Goal: Task Accomplishment & Management: Manage account settings

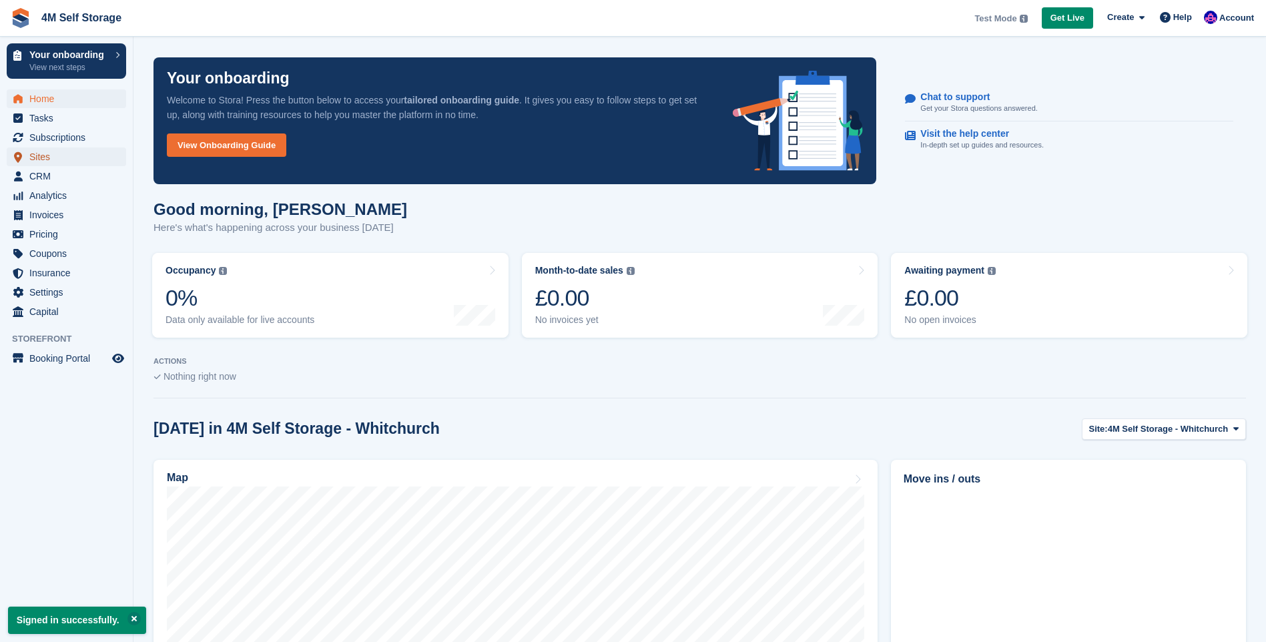
click at [57, 157] on span "Sites" at bounding box center [69, 157] width 80 height 19
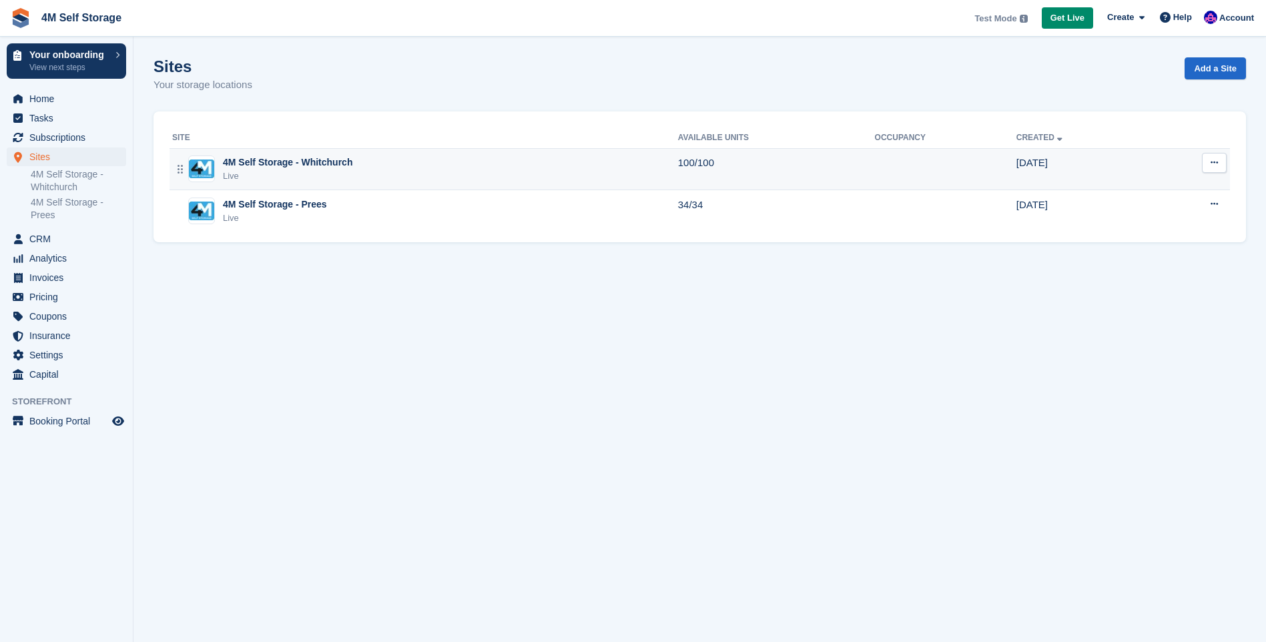
click at [1207, 166] on button at bounding box center [1214, 163] width 25 height 20
click at [1128, 235] on p "Unit types" at bounding box center [1163, 234] width 116 height 17
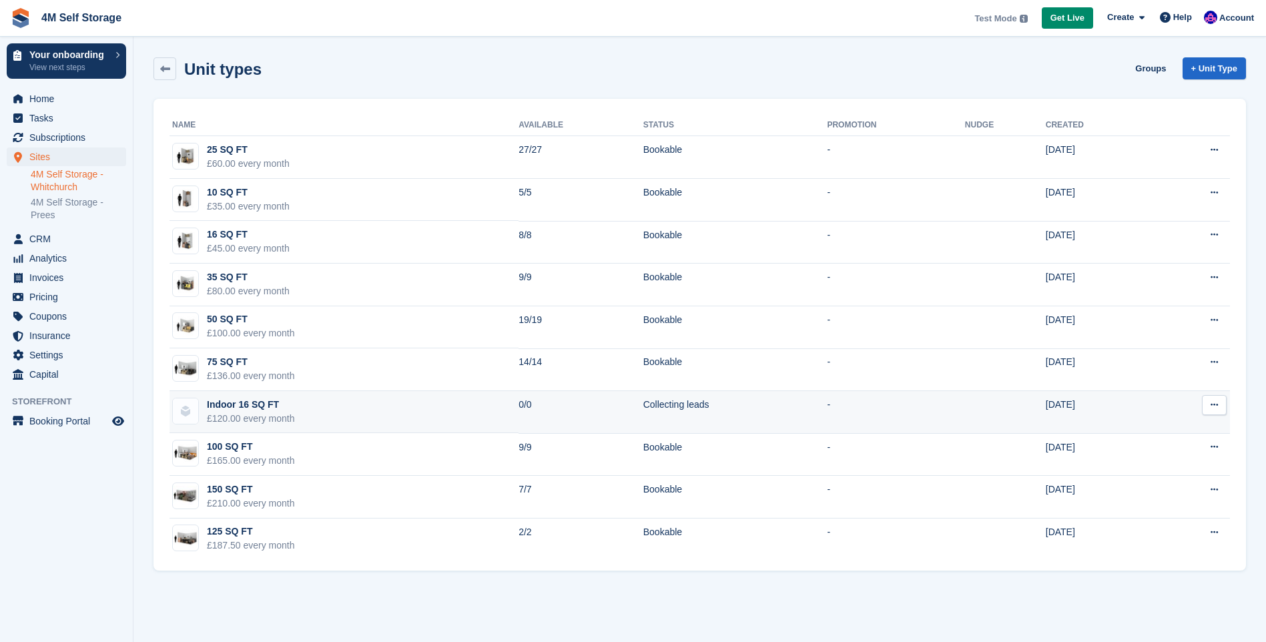
click at [1211, 404] on icon at bounding box center [1214, 404] width 7 height 9
click at [182, 409] on img at bounding box center [185, 410] width 25 height 25
click at [190, 408] on img at bounding box center [185, 410] width 25 height 25
click at [194, 408] on img at bounding box center [185, 410] width 25 height 25
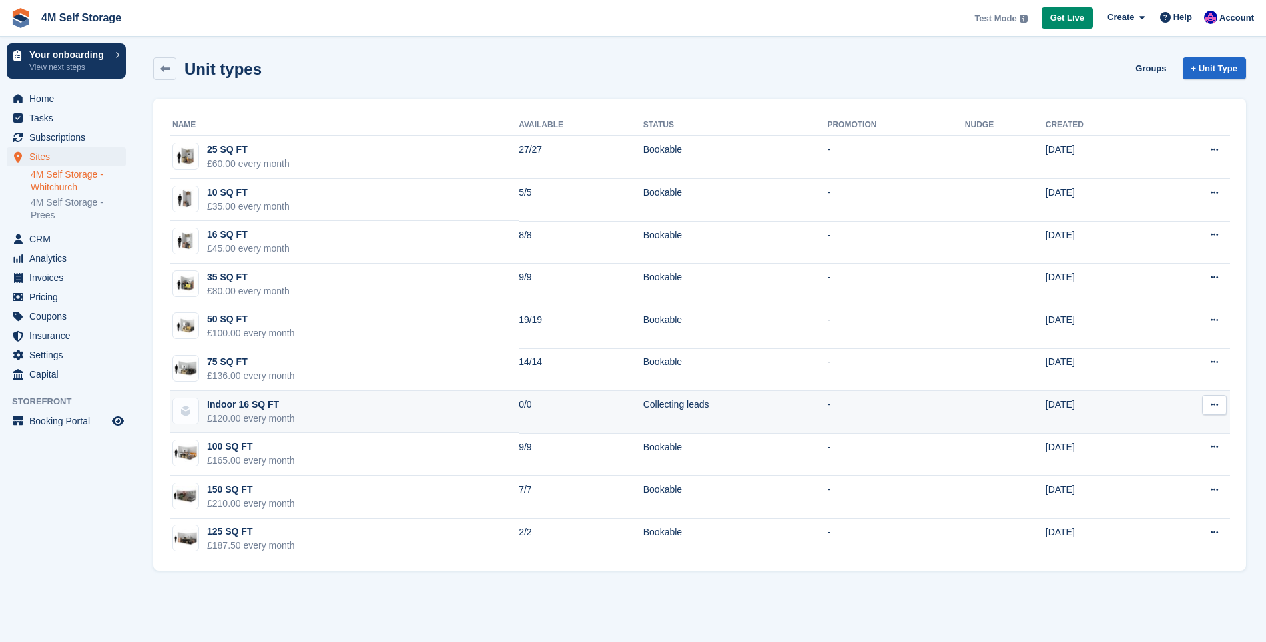
click at [226, 400] on div "Indoor 16 SQ FT" at bounding box center [251, 405] width 88 height 14
click at [226, 403] on div "Indoor 16 SQ FT" at bounding box center [251, 405] width 88 height 14
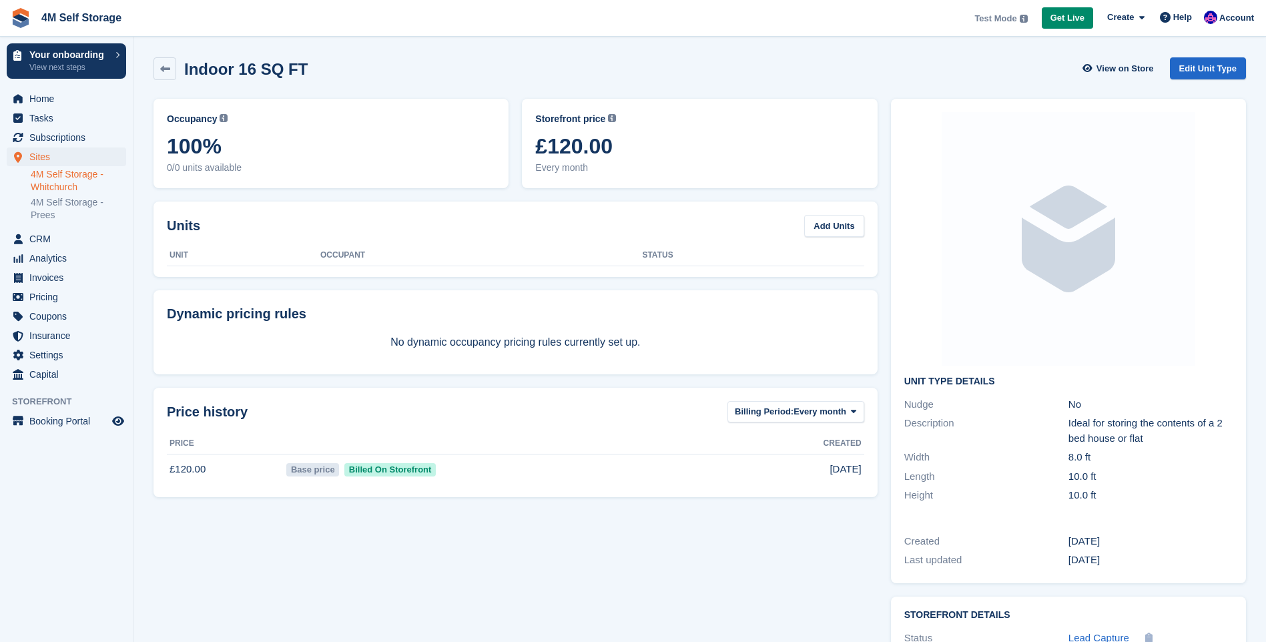
click at [226, 403] on span "Price history" at bounding box center [207, 412] width 81 height 20
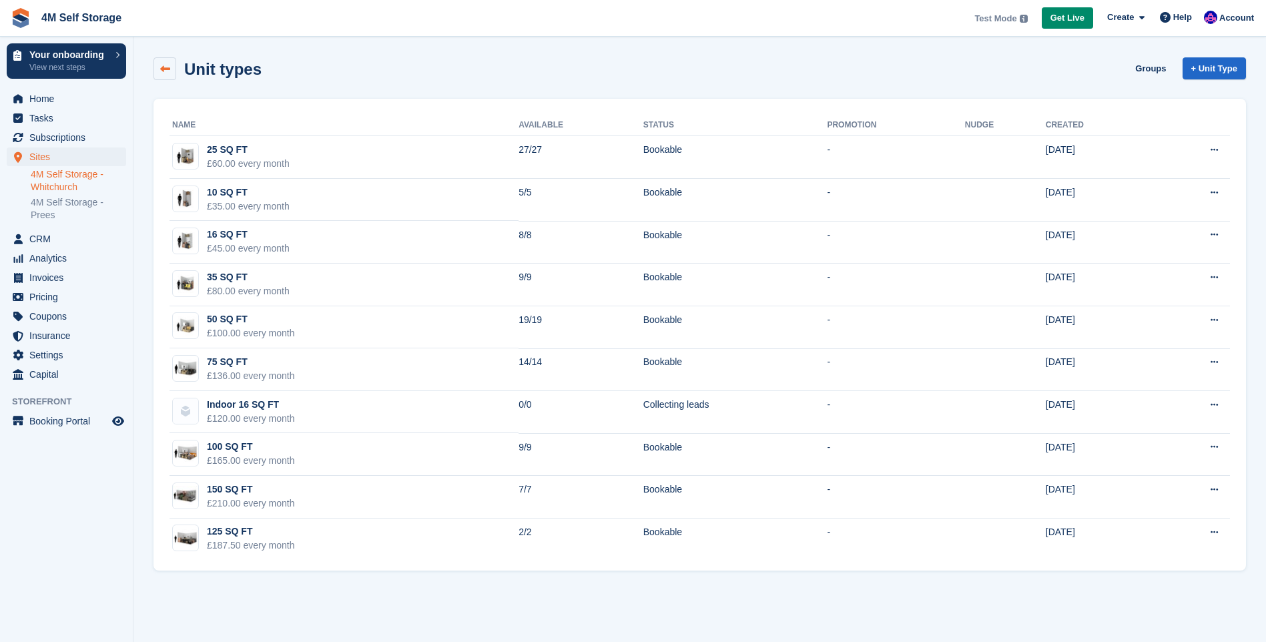
click at [170, 65] on link at bounding box center [165, 68] width 23 height 23
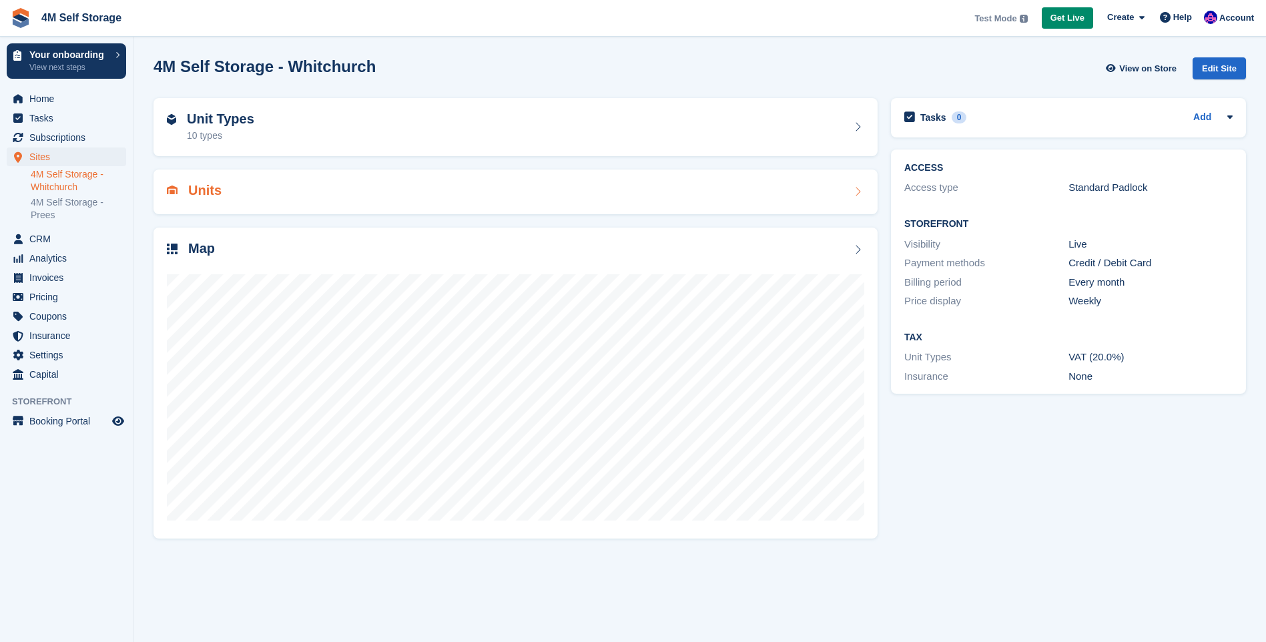
click at [768, 198] on div "Units" at bounding box center [516, 192] width 698 height 18
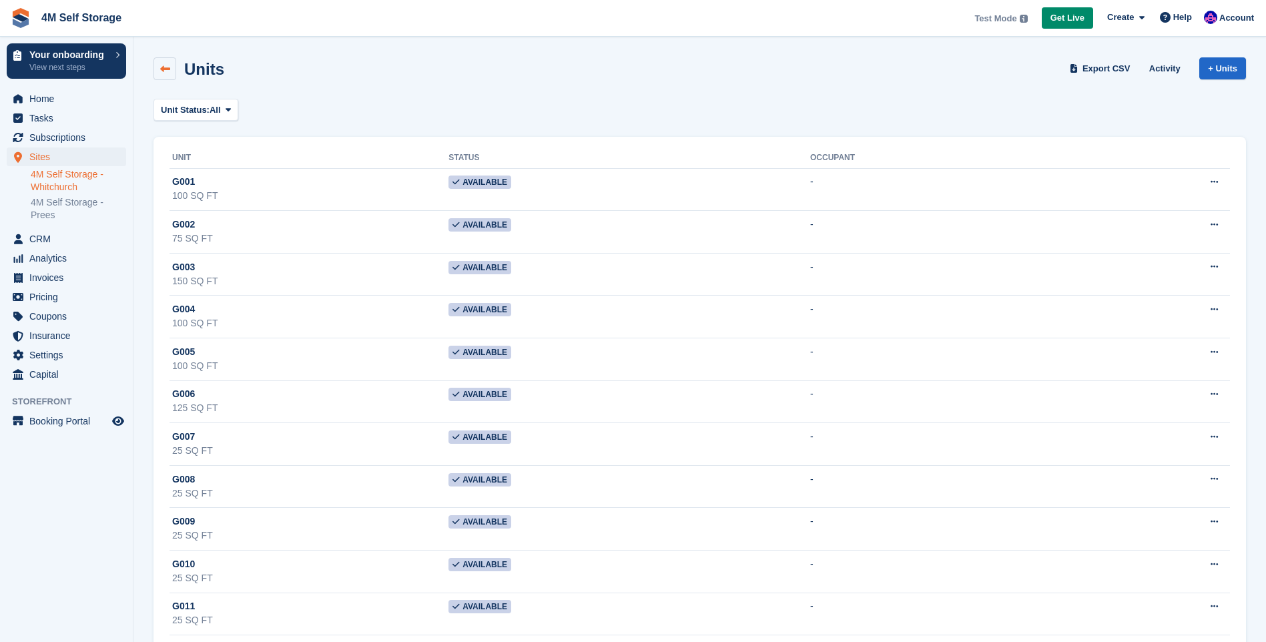
click at [163, 68] on icon at bounding box center [165, 69] width 10 height 10
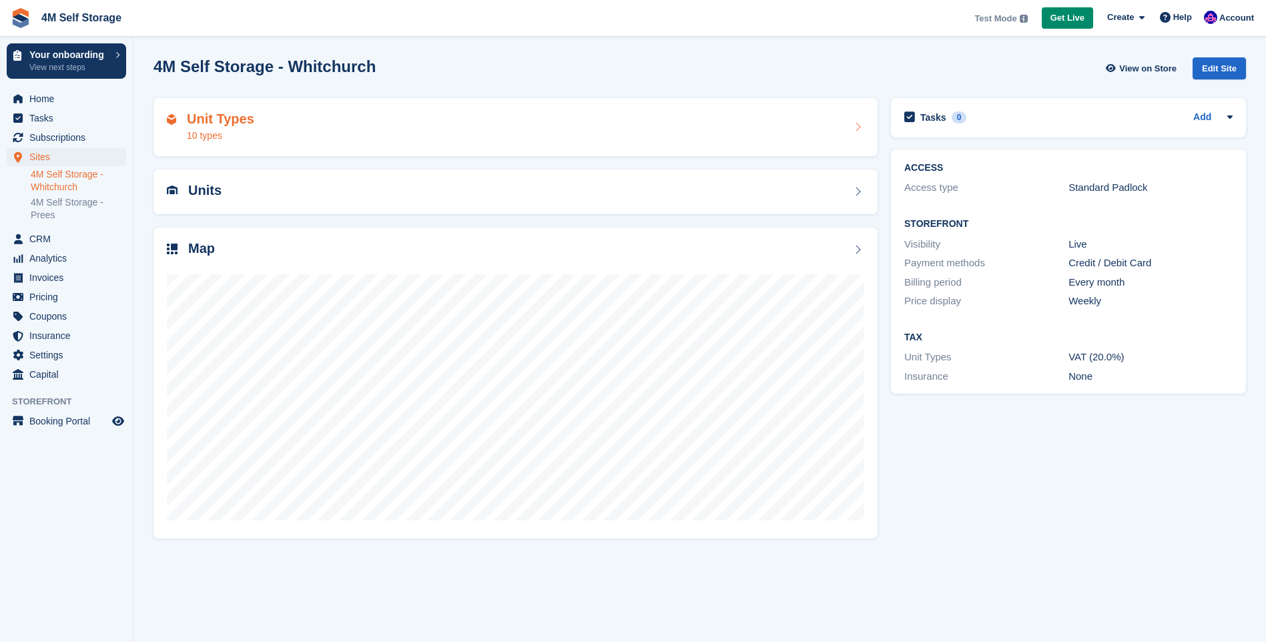
click at [717, 123] on div "Unit Types 10 types" at bounding box center [516, 127] width 698 height 32
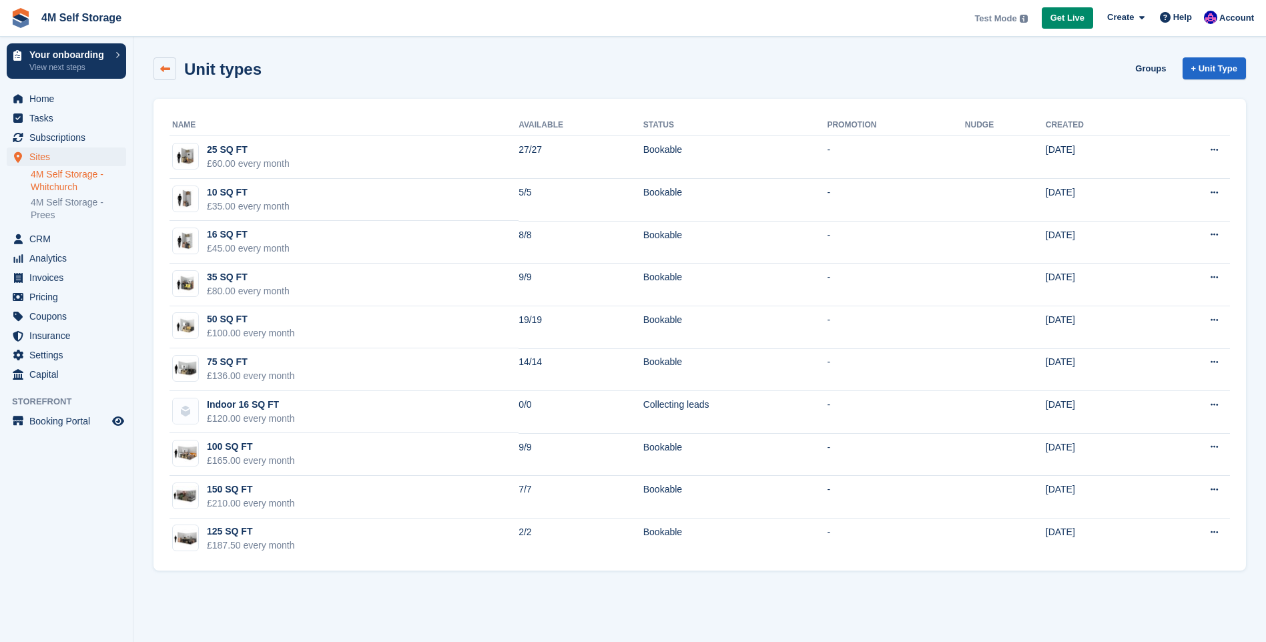
click at [168, 67] on icon at bounding box center [165, 69] width 10 height 10
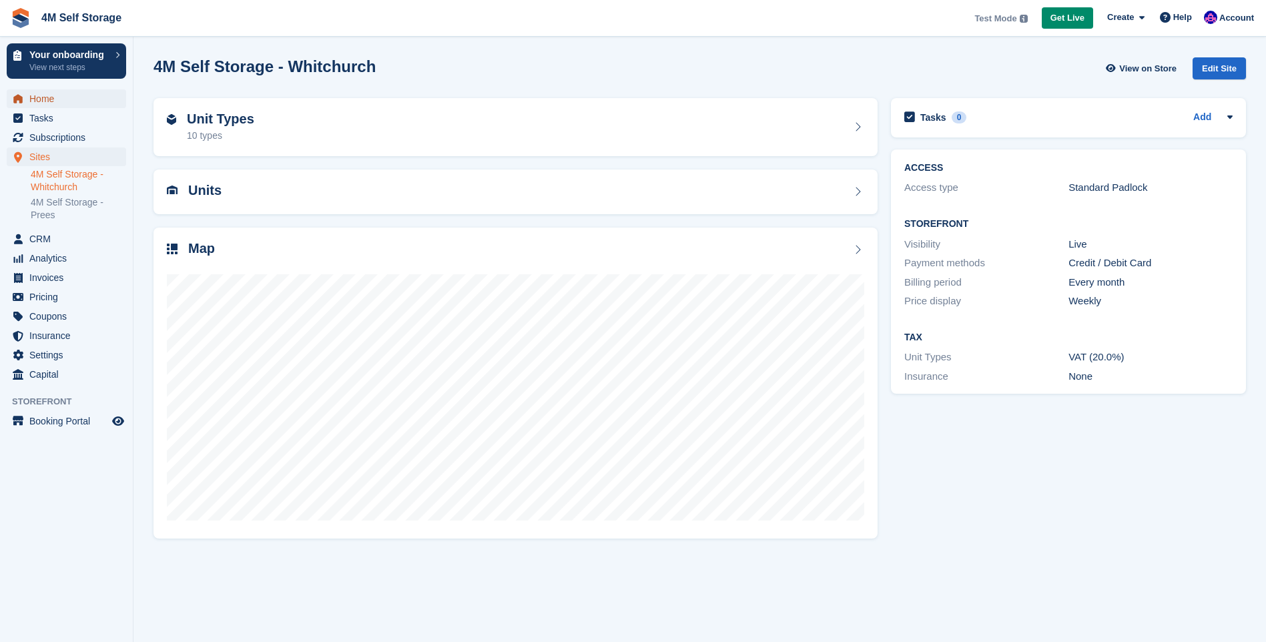
click at [93, 103] on span "Home" at bounding box center [69, 98] width 80 height 19
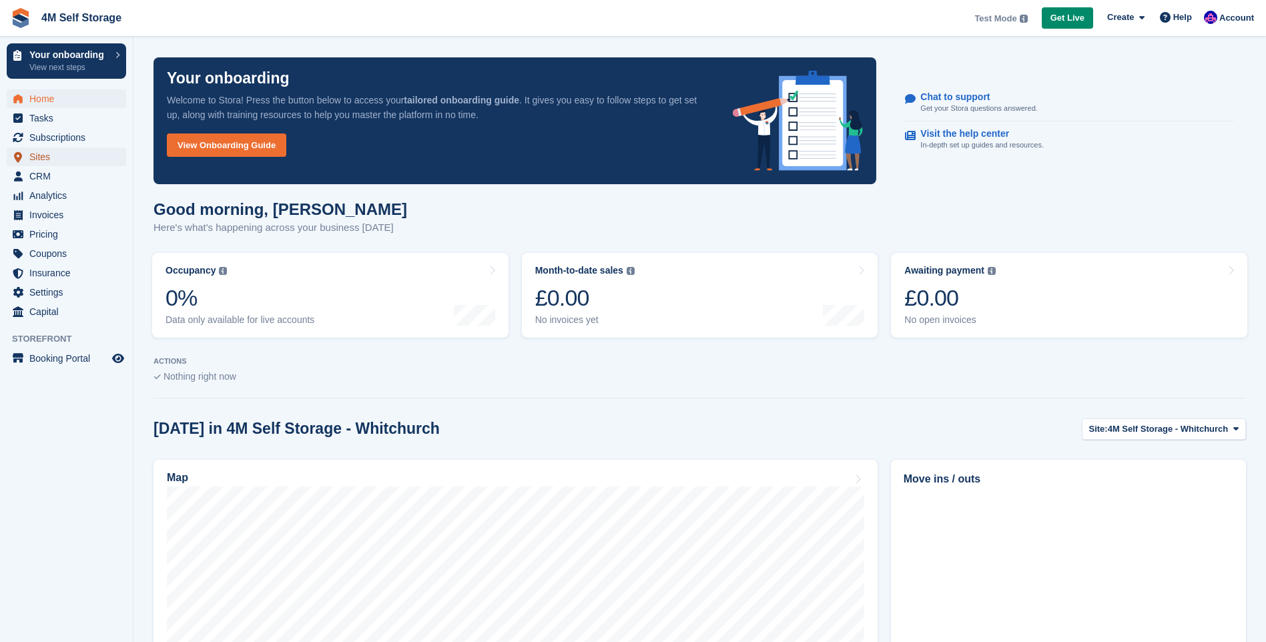
click at [71, 163] on span "Sites" at bounding box center [69, 157] width 80 height 19
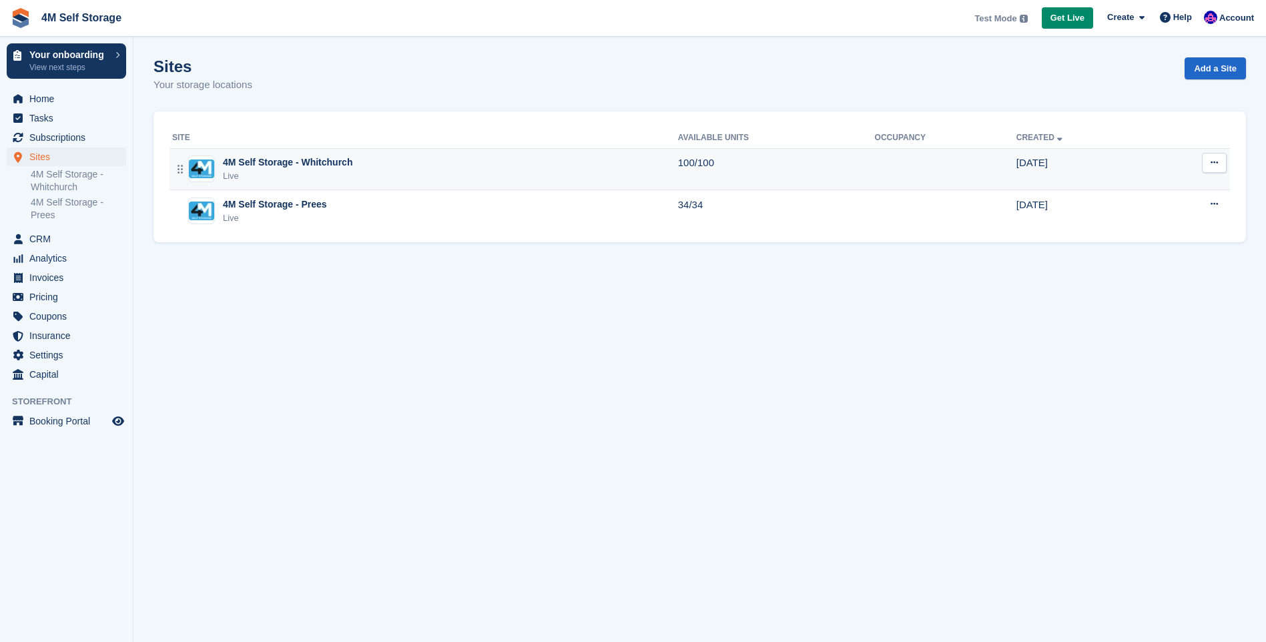
click at [306, 166] on div "4M Self Storage - Whitchurch" at bounding box center [287, 163] width 129 height 14
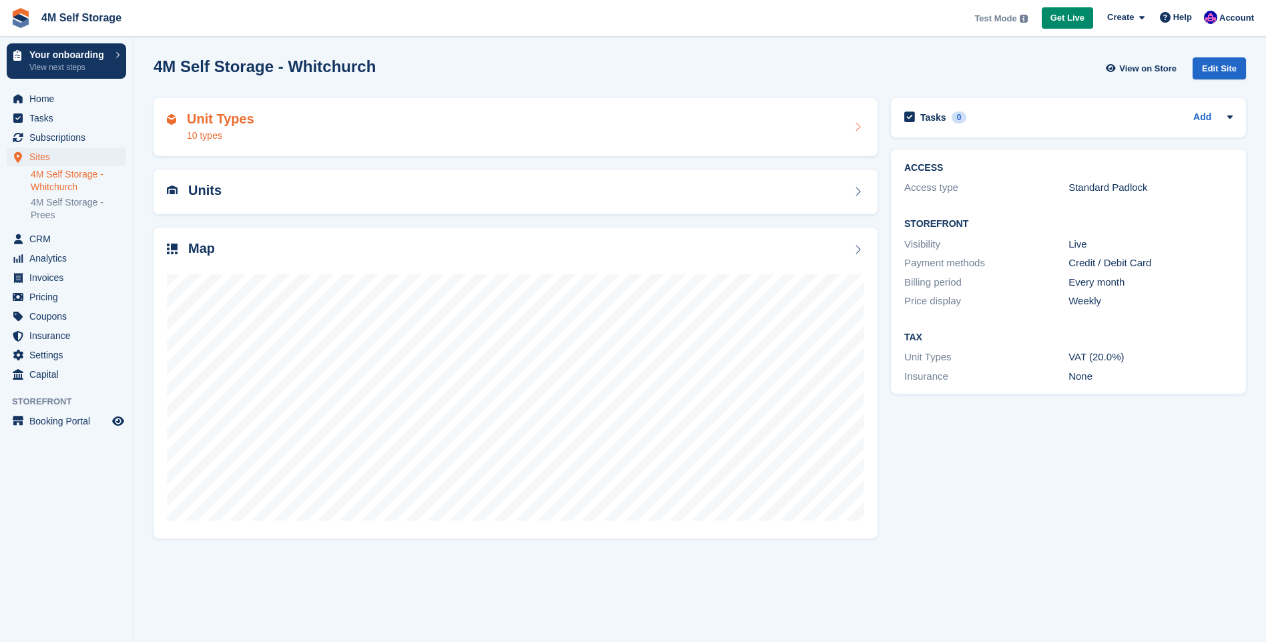
click at [856, 137] on div "Unit Types 10 types" at bounding box center [516, 127] width 698 height 32
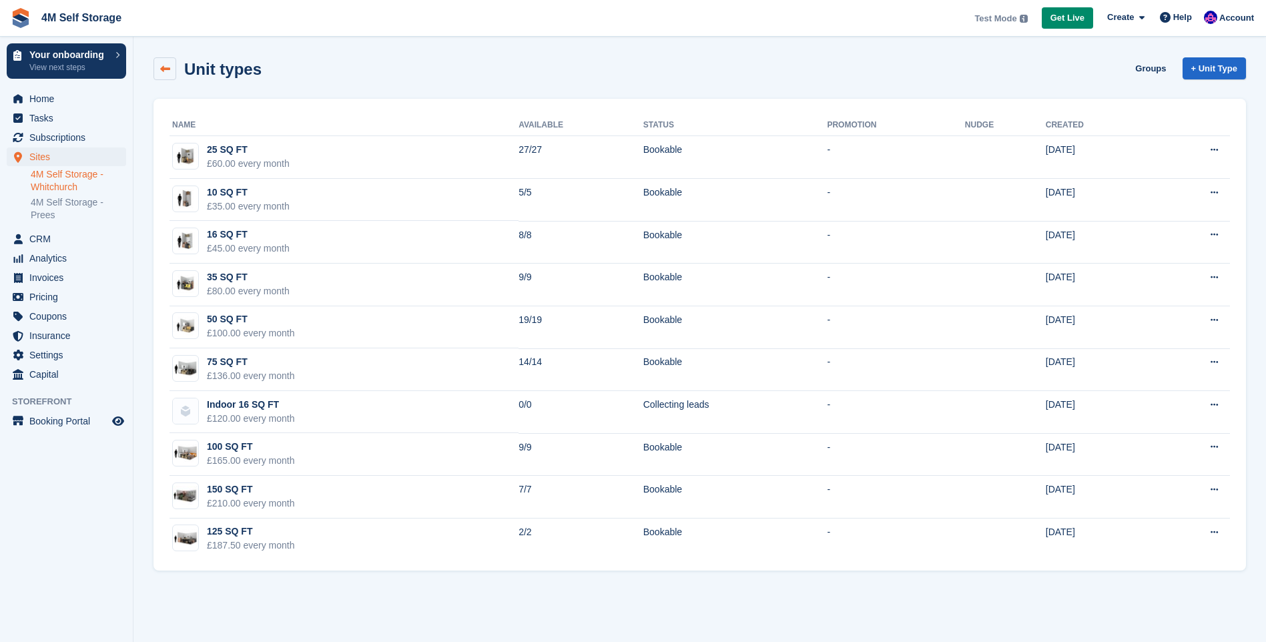
click at [158, 77] on link at bounding box center [165, 68] width 23 height 23
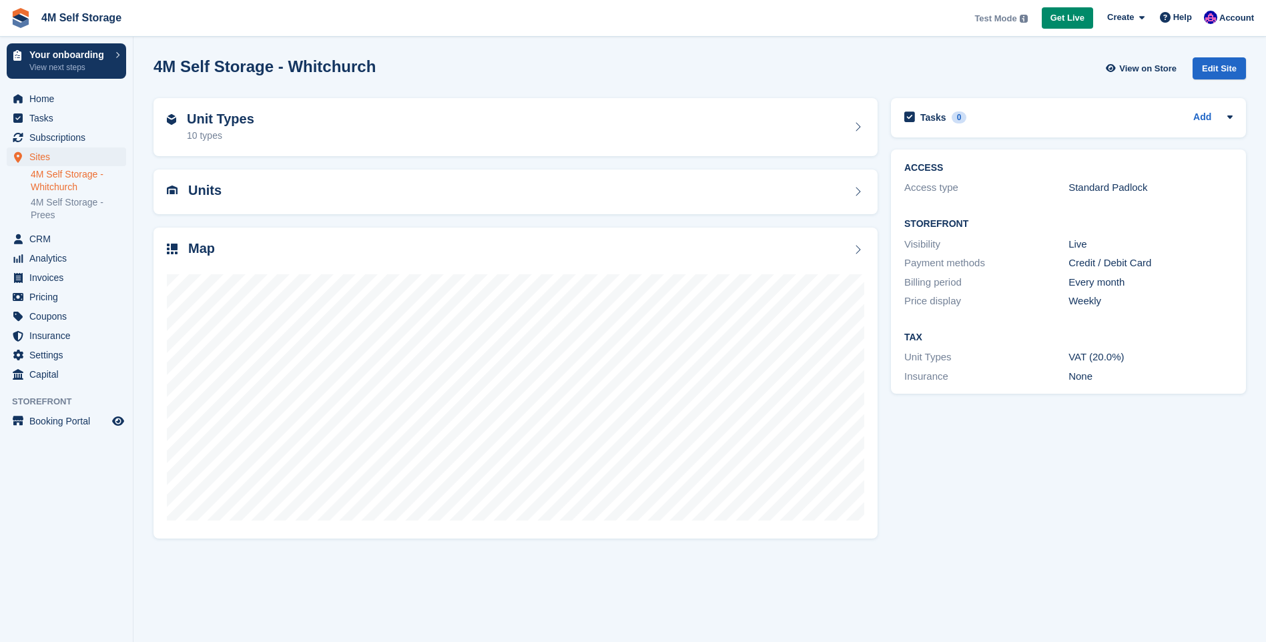
click at [77, 108] on ul "Home" at bounding box center [66, 98] width 133 height 19
click at [73, 106] on span "Home" at bounding box center [69, 98] width 80 height 19
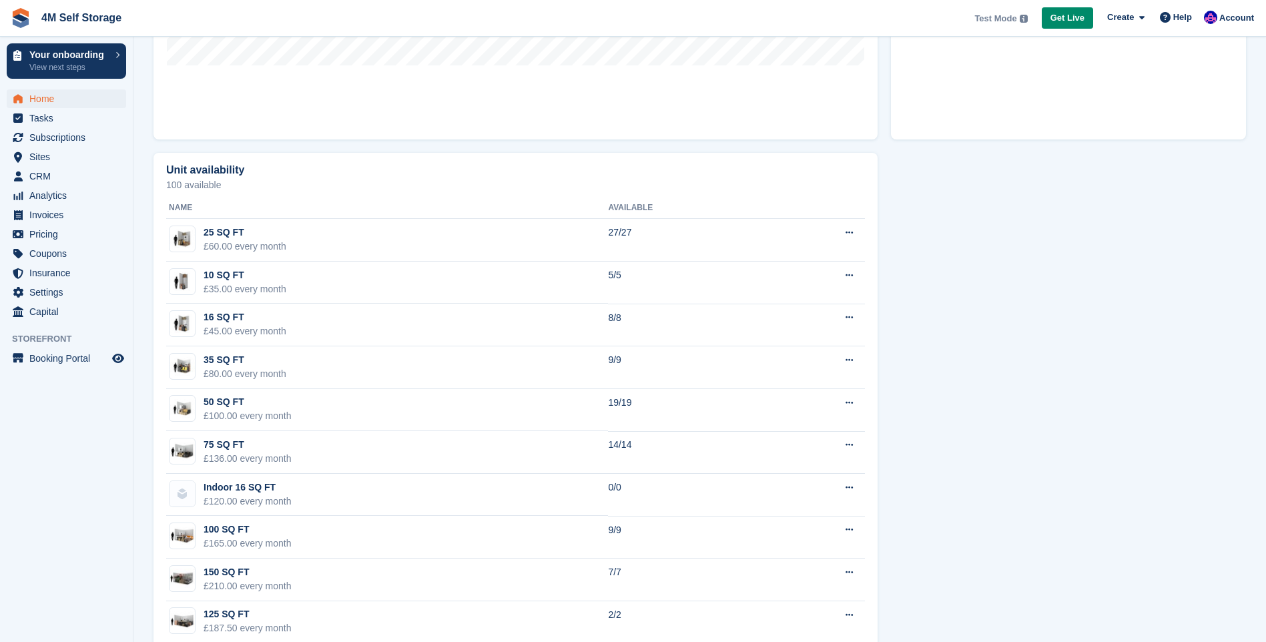
scroll to position [698, 0]
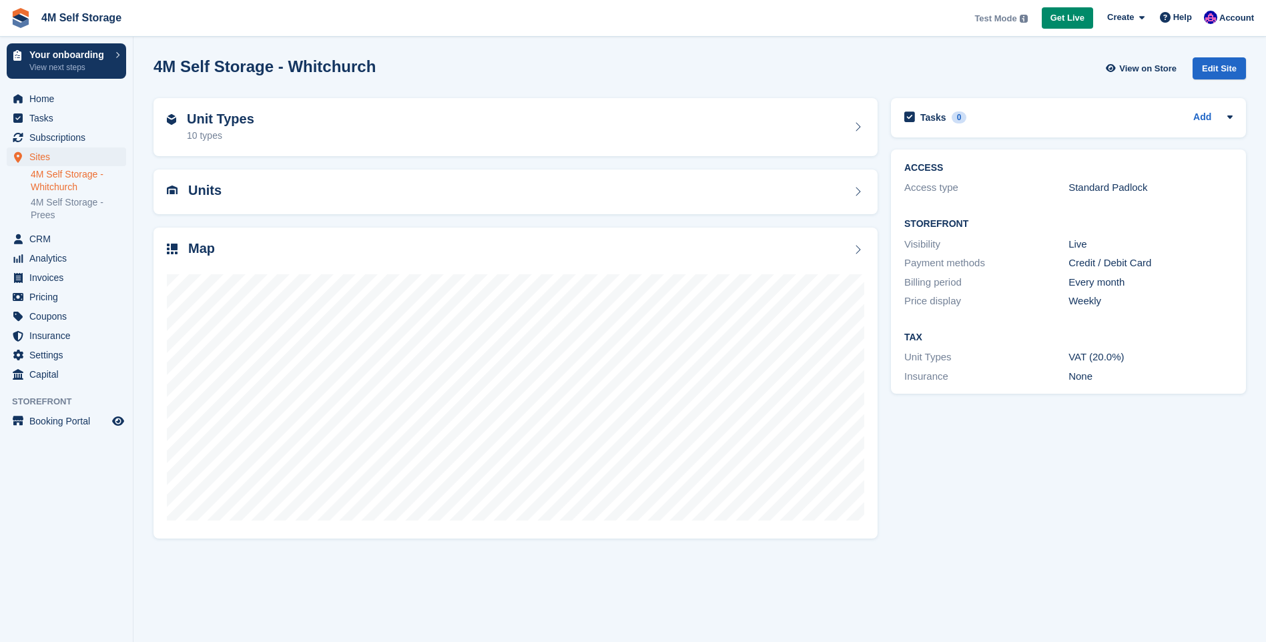
click at [30, 217] on div "Sites Sites Sites 4M Self Storage - Whitchurch 4M Self Storage - Prees 4M Self …" at bounding box center [66, 189] width 133 height 82
click at [36, 212] on link "4M Self Storage - Prees" at bounding box center [78, 208] width 95 height 25
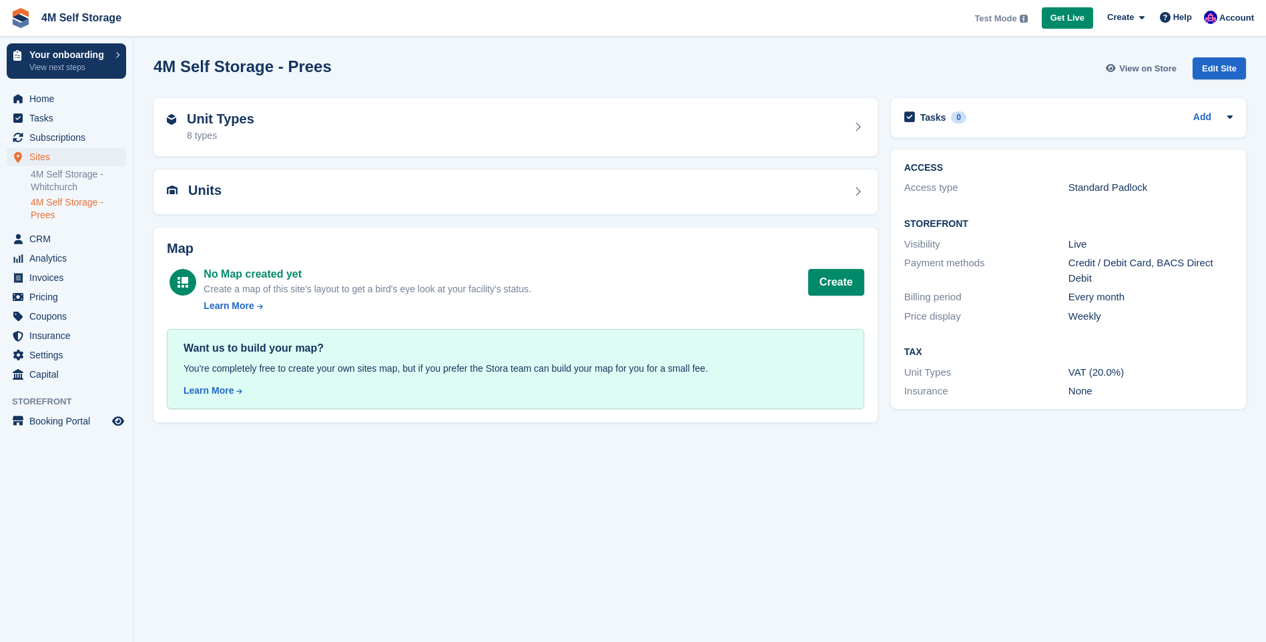
click at [1149, 64] on span "View on Store" at bounding box center [1147, 68] width 57 height 13
click at [825, 278] on button "Create" at bounding box center [836, 282] width 56 height 27
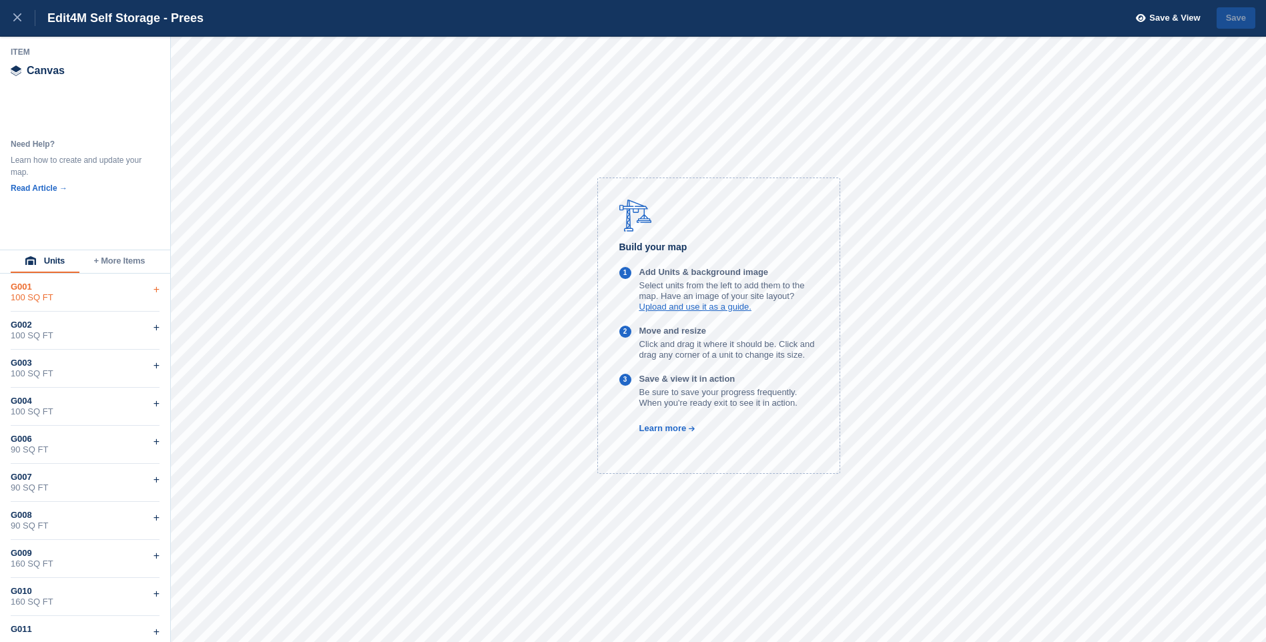
click at [107, 298] on div "100 SQ FT" at bounding box center [85, 297] width 149 height 11
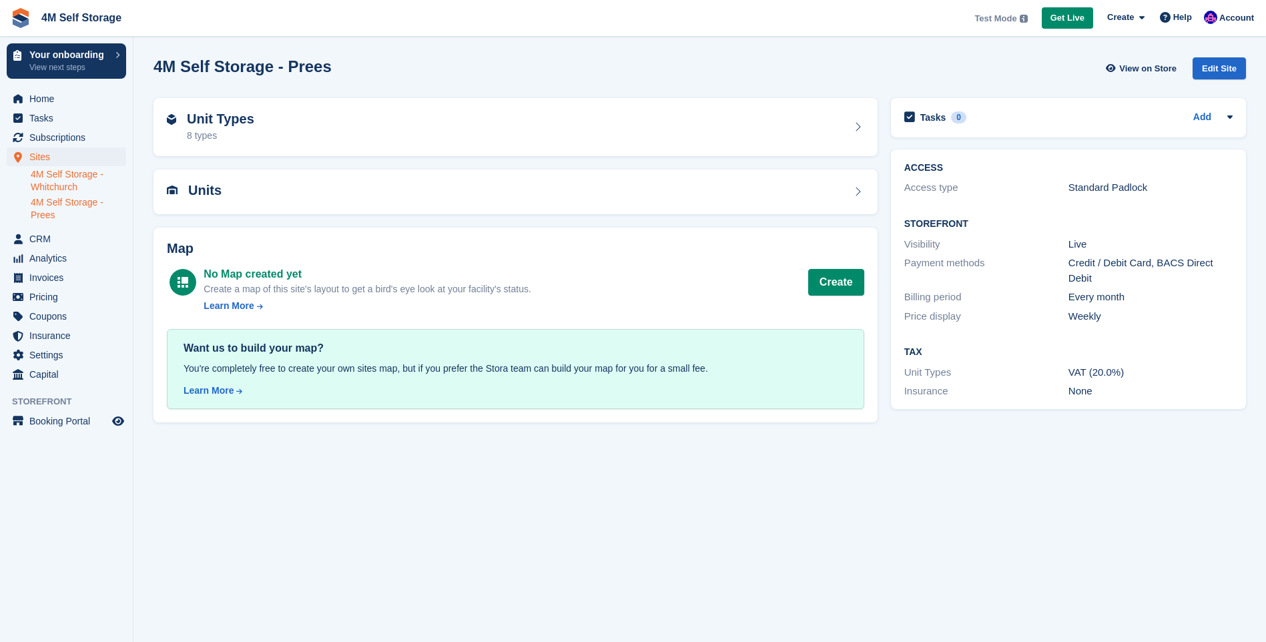
click at [43, 180] on link "4M Self Storage - Whitchurch" at bounding box center [78, 180] width 95 height 25
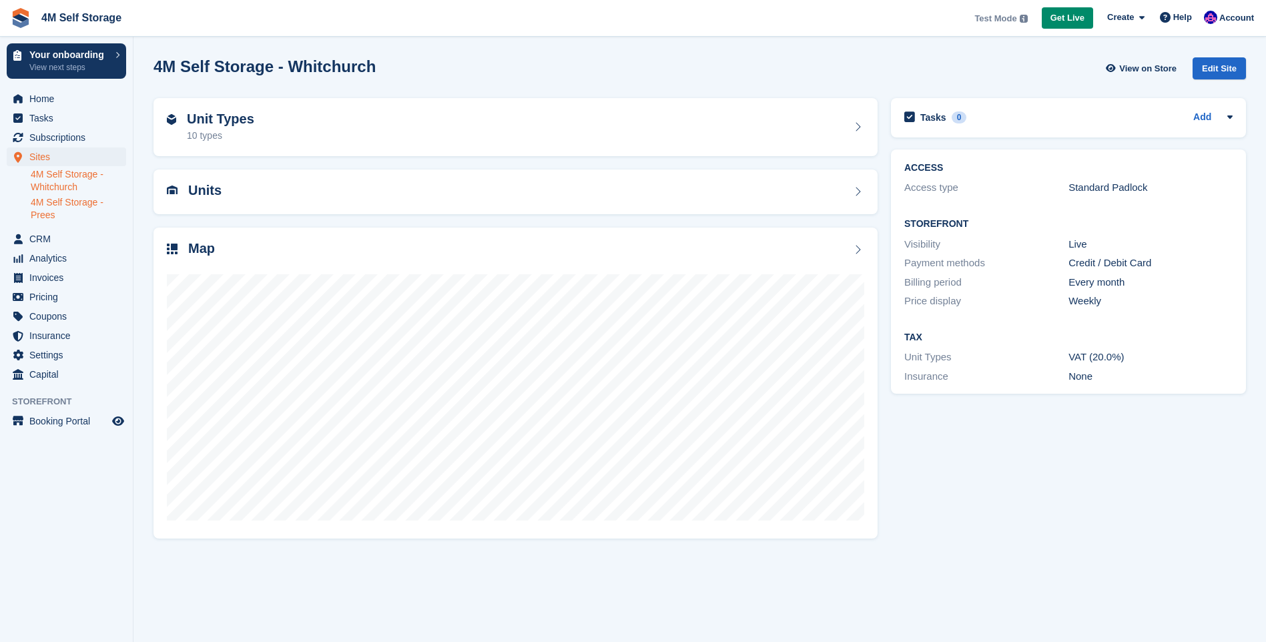
click at [67, 204] on link "4M Self Storage - Prees" at bounding box center [78, 208] width 95 height 25
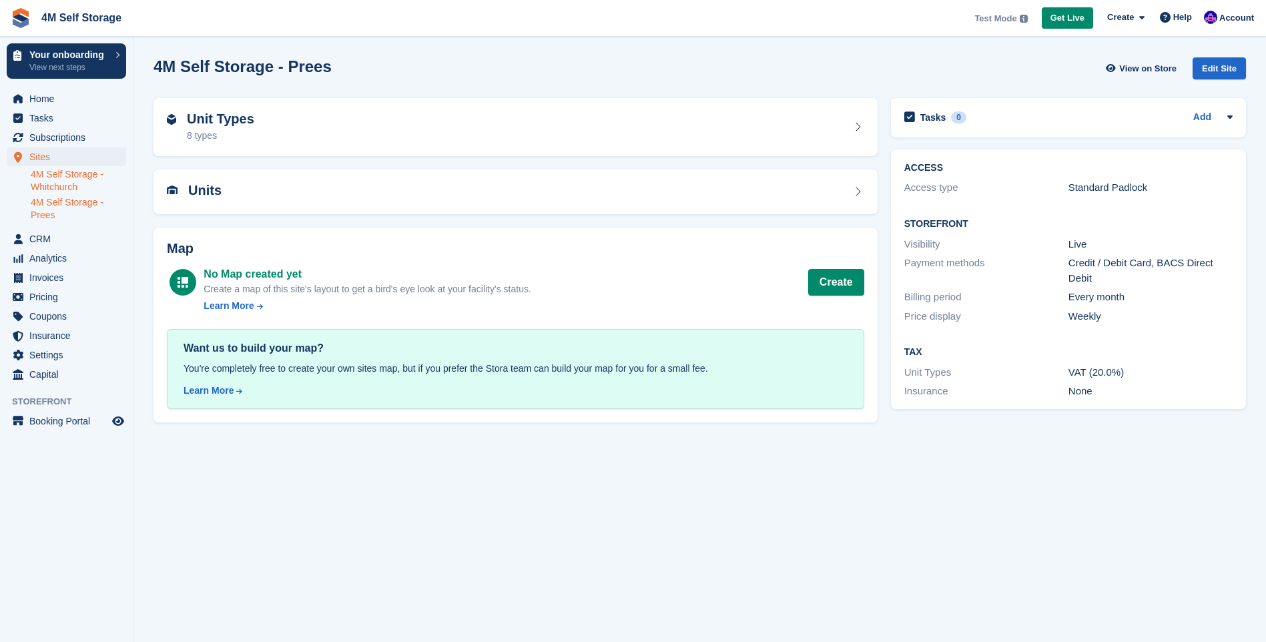
drag, startPoint x: 73, startPoint y: 188, endPoint x: 90, endPoint y: 183, distance: 18.0
click at [73, 187] on link "4M Self Storage - Whitchurch" at bounding box center [78, 180] width 95 height 25
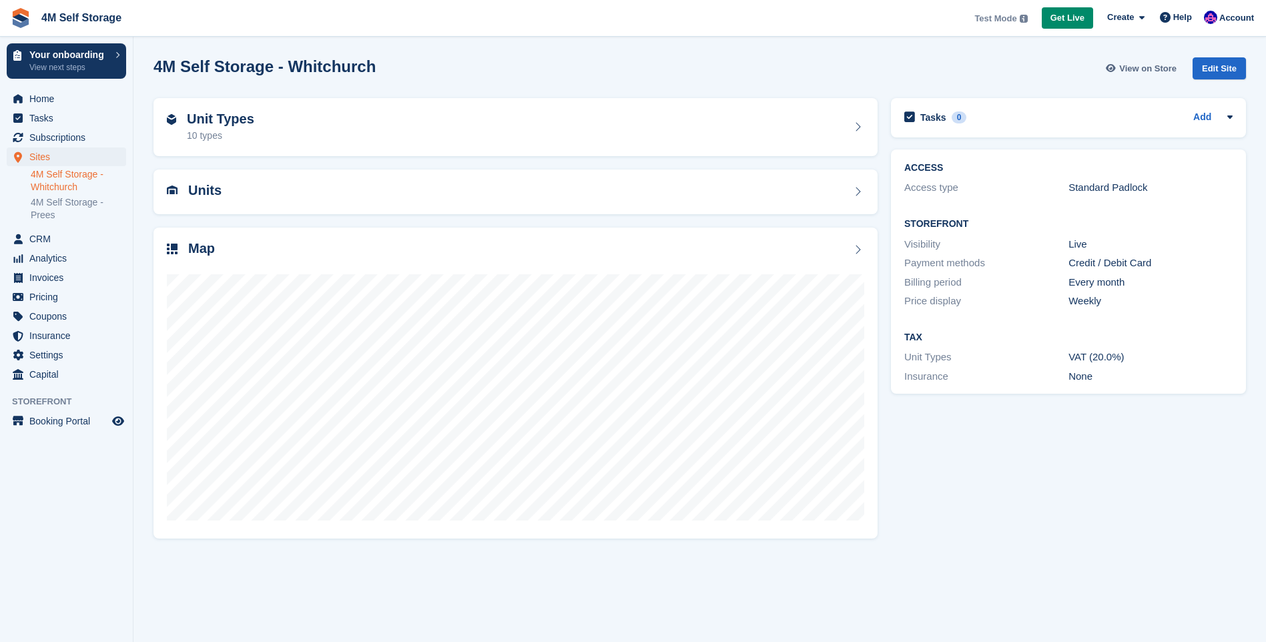
click at [1127, 67] on span "View on Store" at bounding box center [1147, 68] width 57 height 13
